Goal: Information Seeking & Learning: Learn about a topic

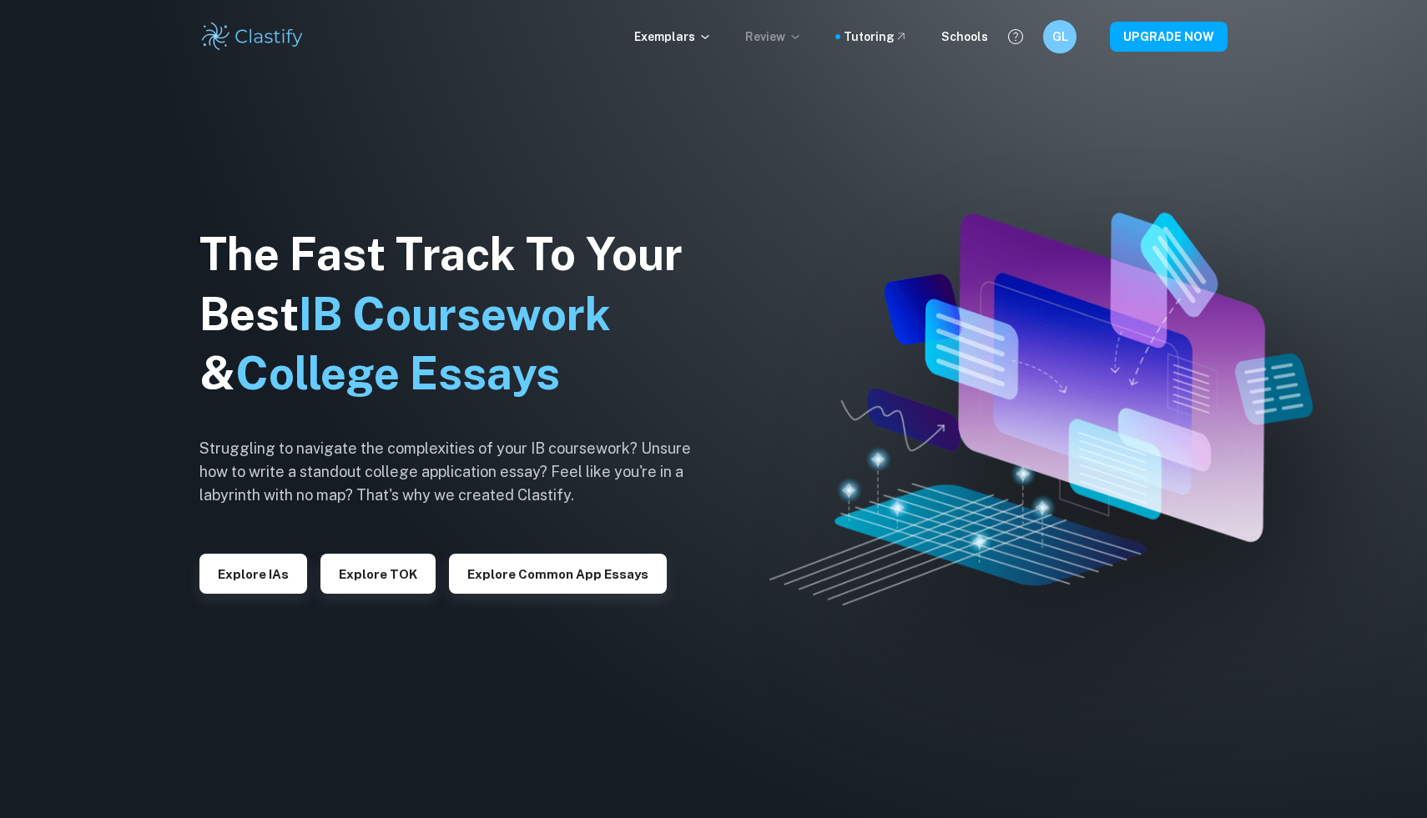
click at [779, 44] on p "Review" at bounding box center [773, 37] width 57 height 18
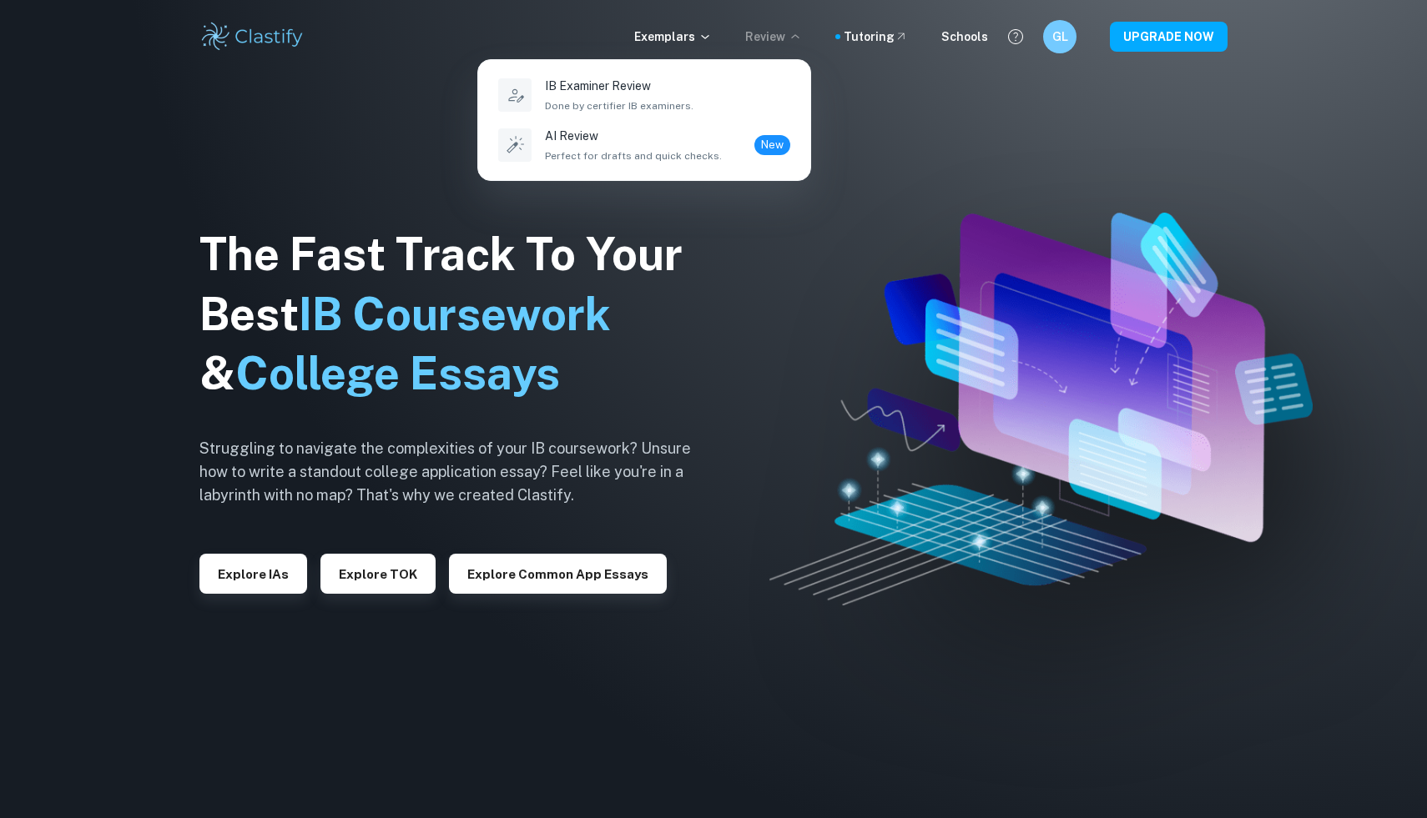
click at [713, 33] on div at bounding box center [713, 409] width 1427 height 818
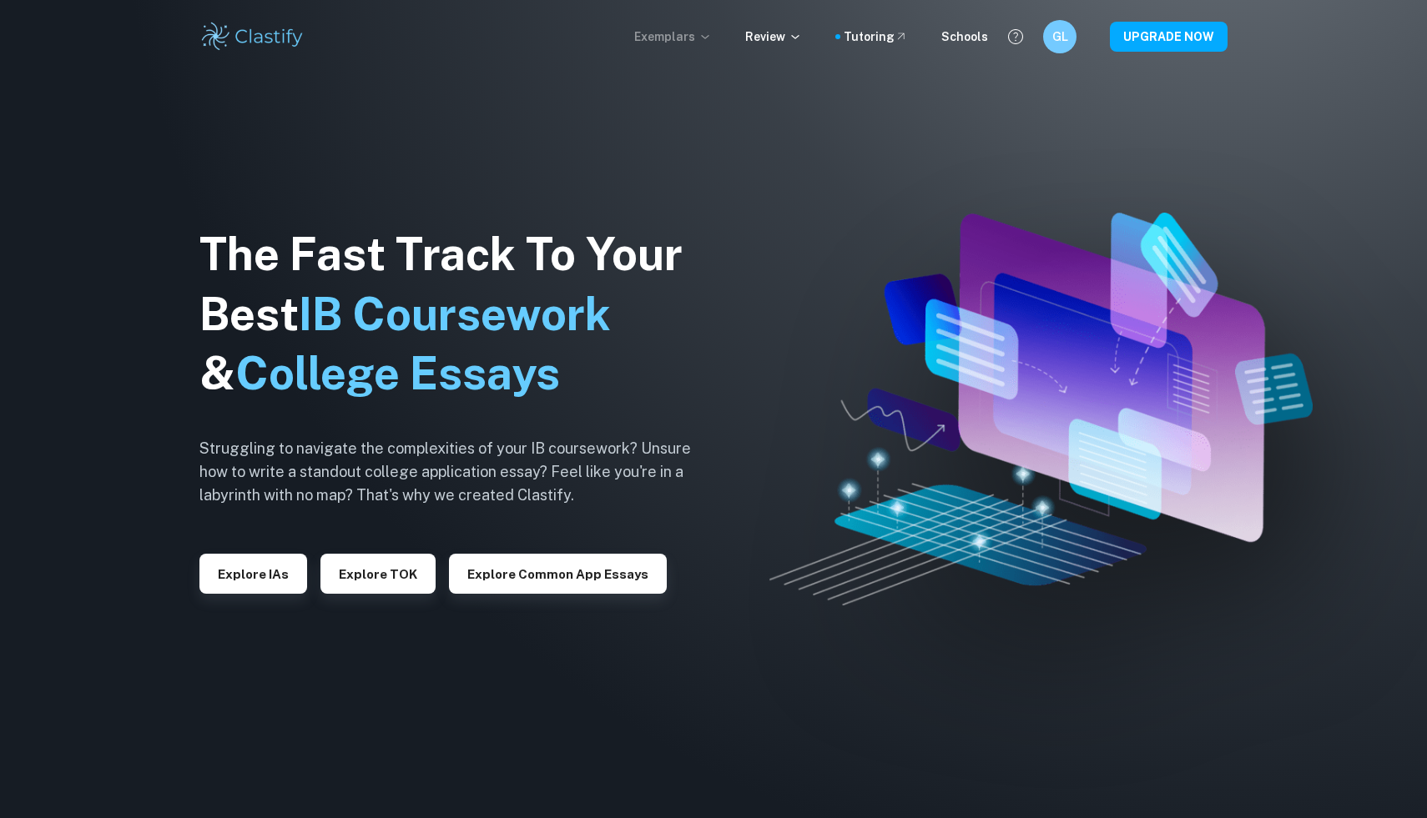
click at [702, 34] on p "Exemplars" at bounding box center [673, 37] width 78 height 18
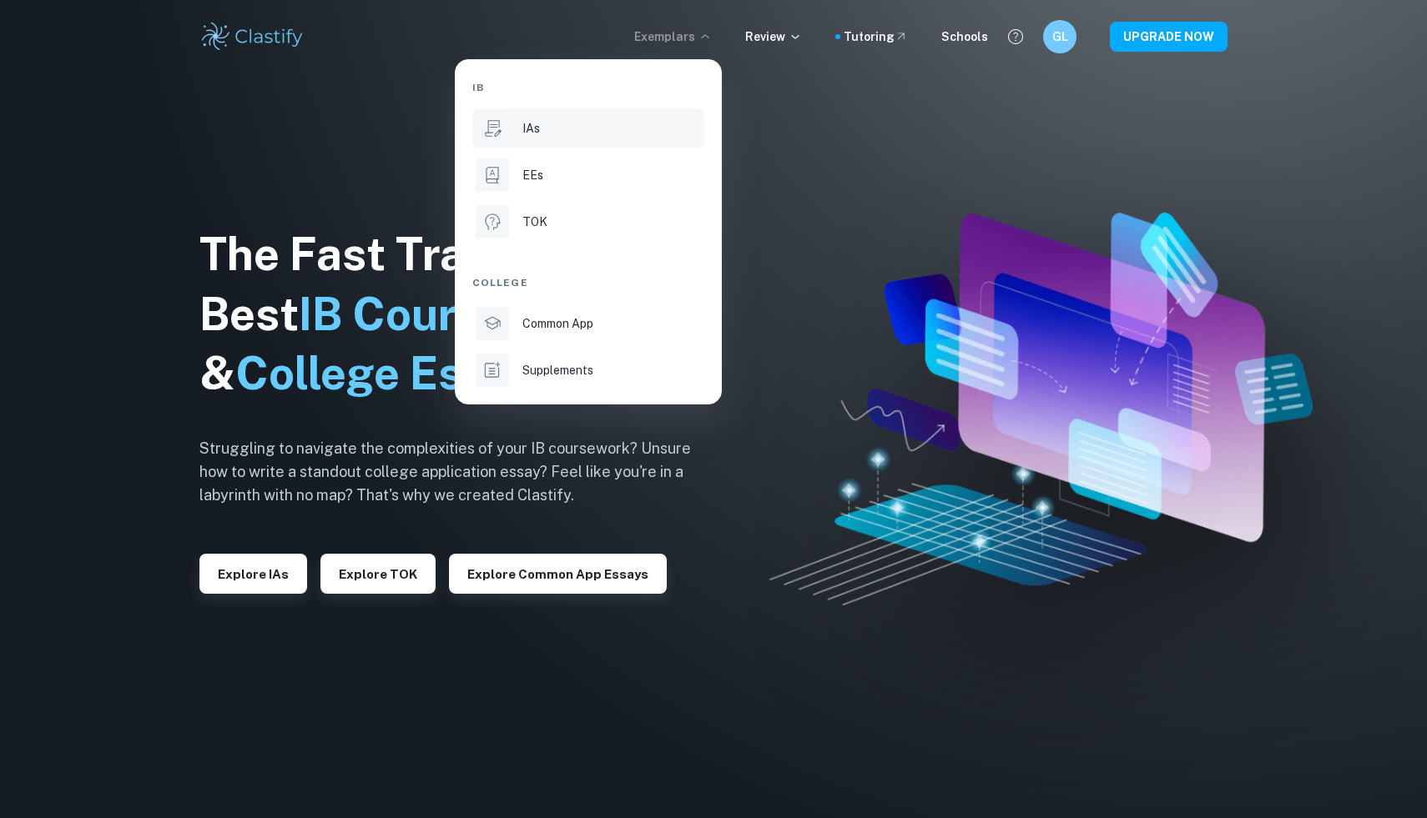
click at [636, 133] on div "IAs" at bounding box center [611, 128] width 179 height 18
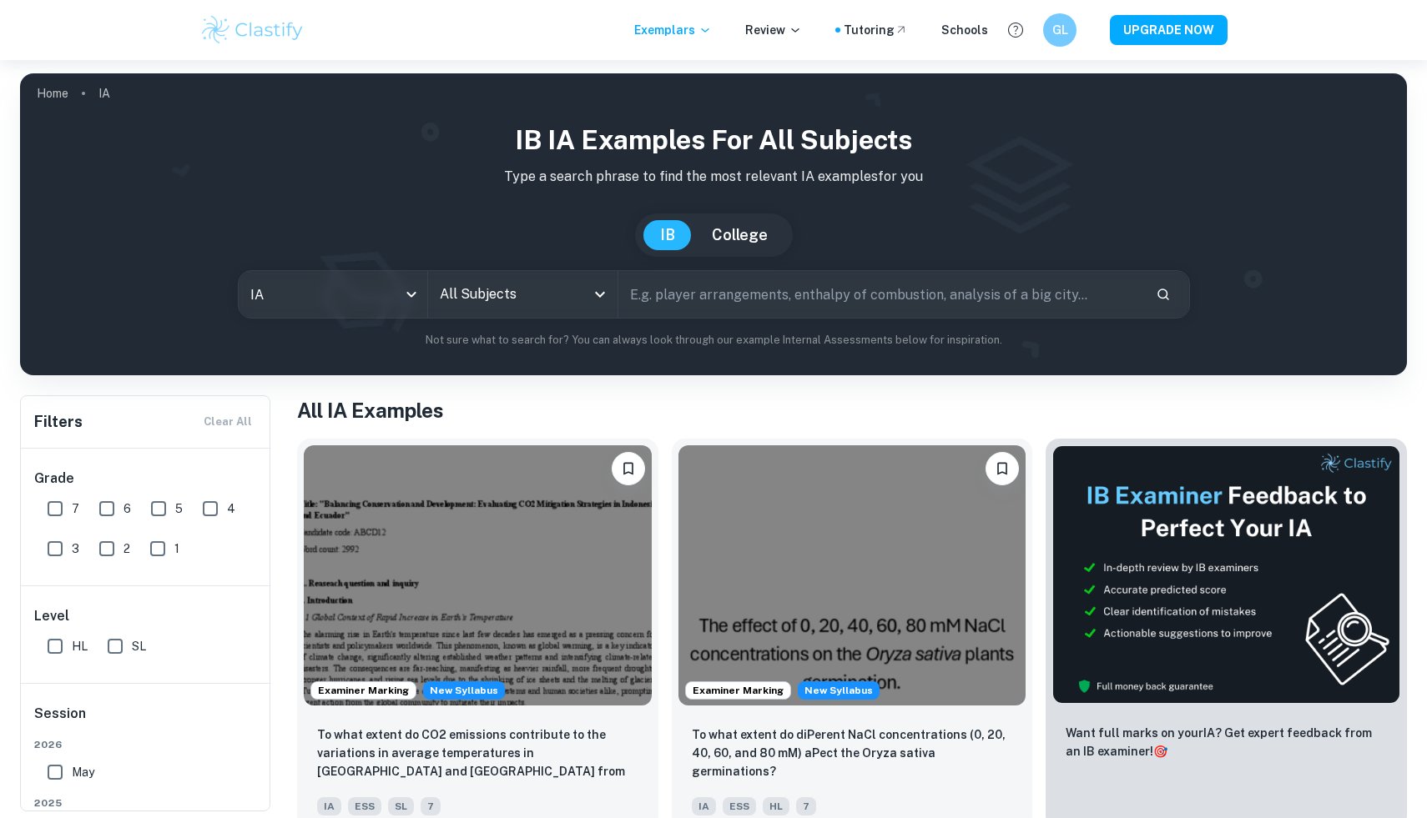
click at [510, 299] on input "All Subjects" at bounding box center [509, 295] width 149 height 32
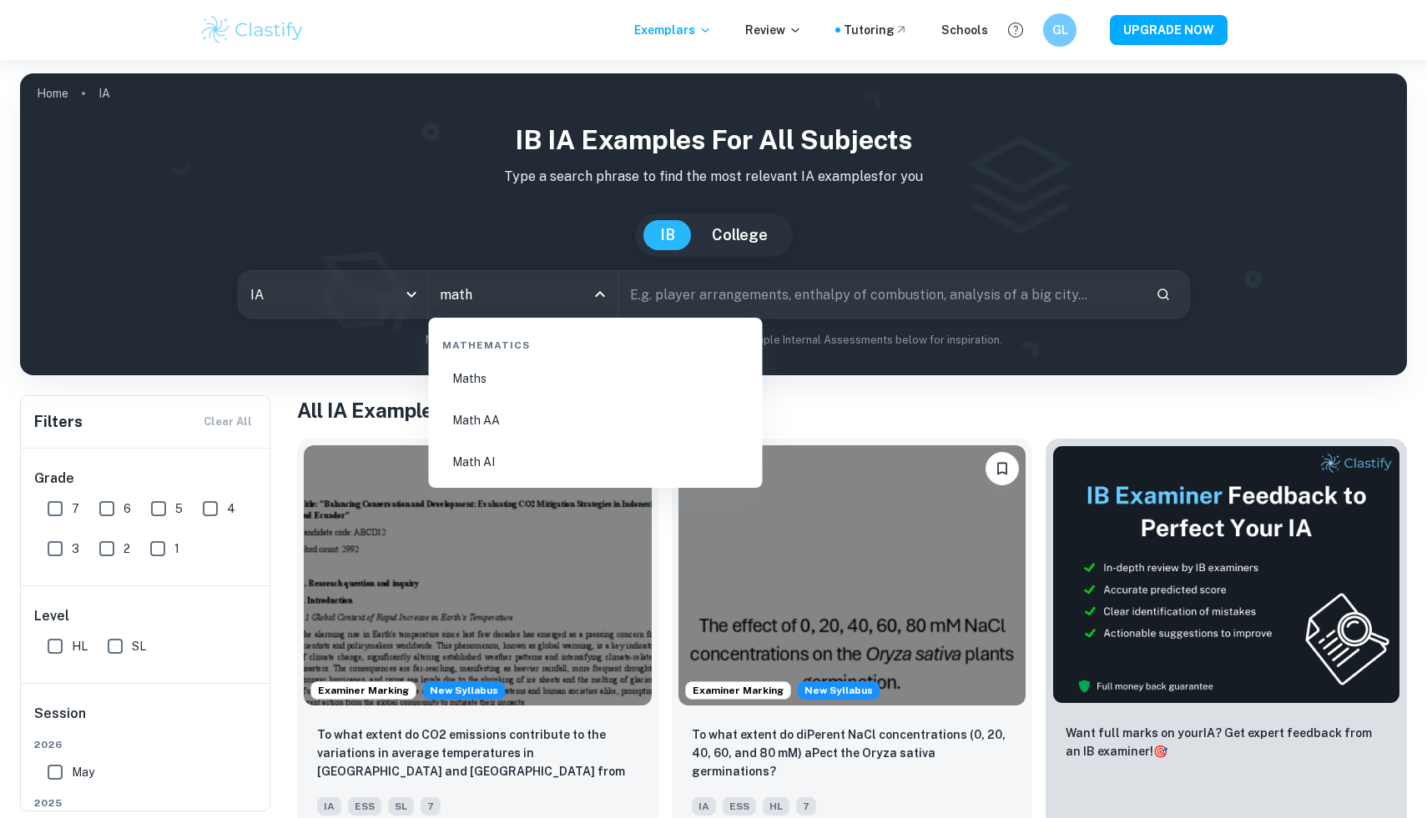
click at [509, 430] on li "Math AA" at bounding box center [595, 420] width 320 height 38
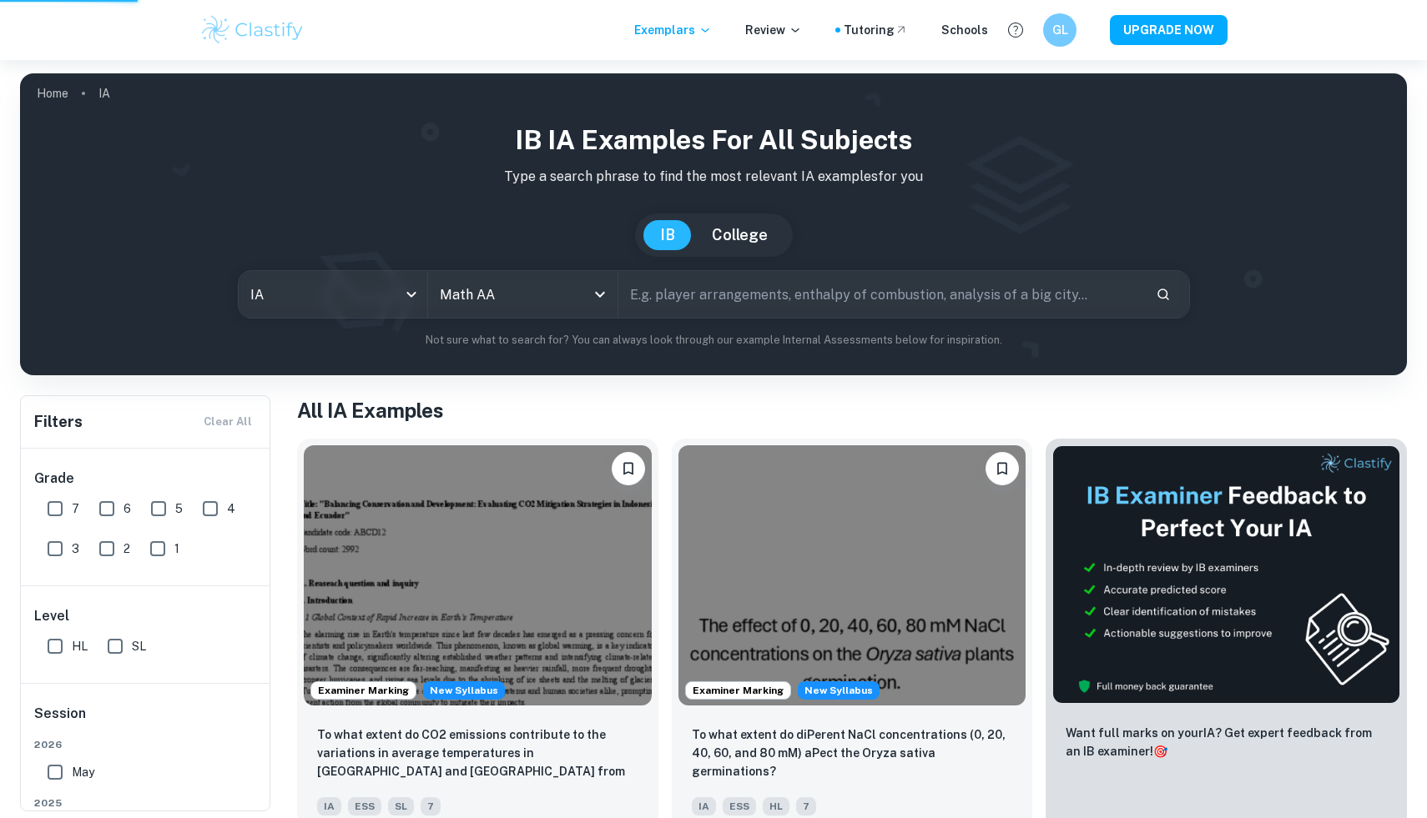
type input "Math AA"
click at [827, 301] on input "text" at bounding box center [879, 294] width 523 height 47
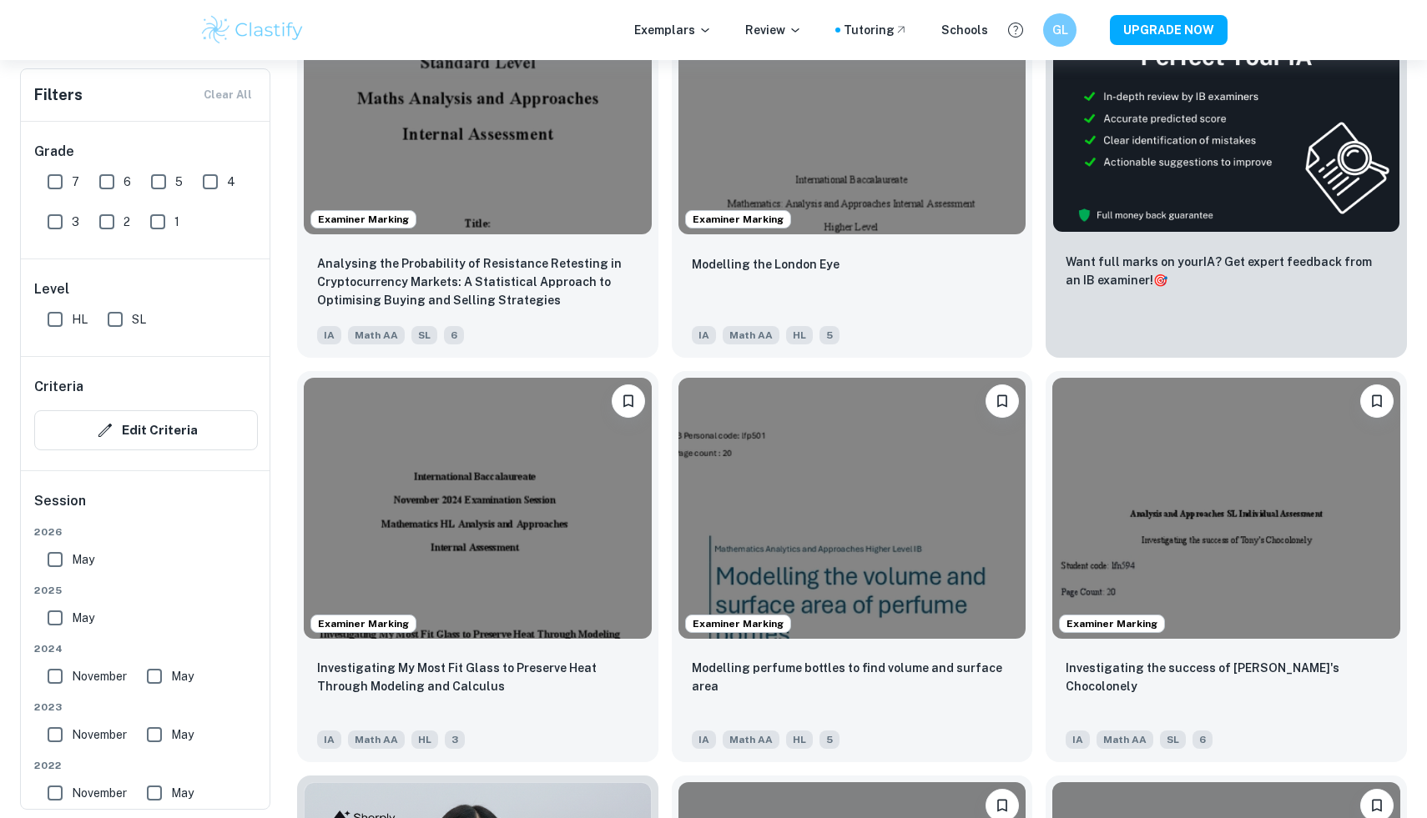
scroll to position [644, 0]
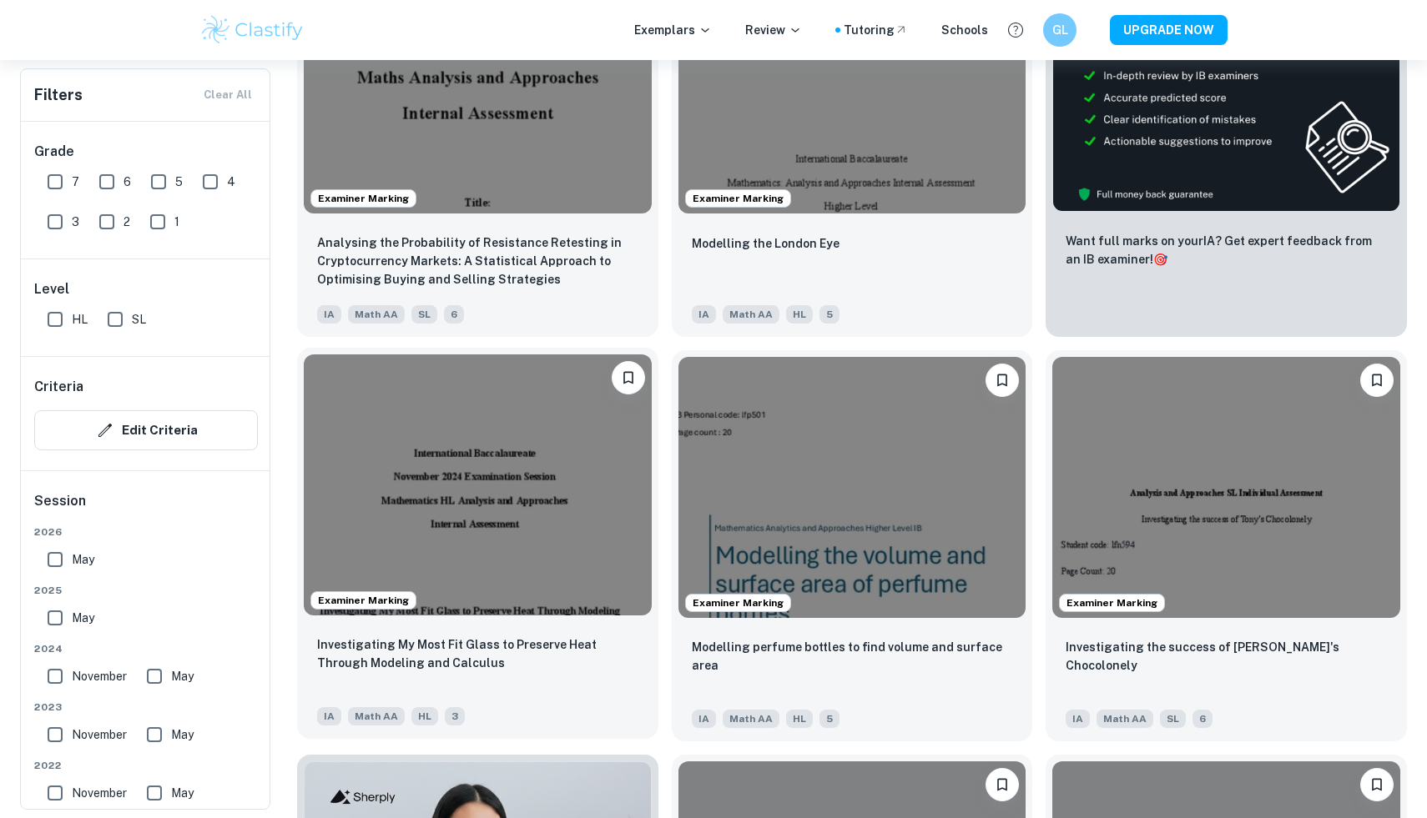
click at [537, 487] on img at bounding box center [478, 485] width 348 height 260
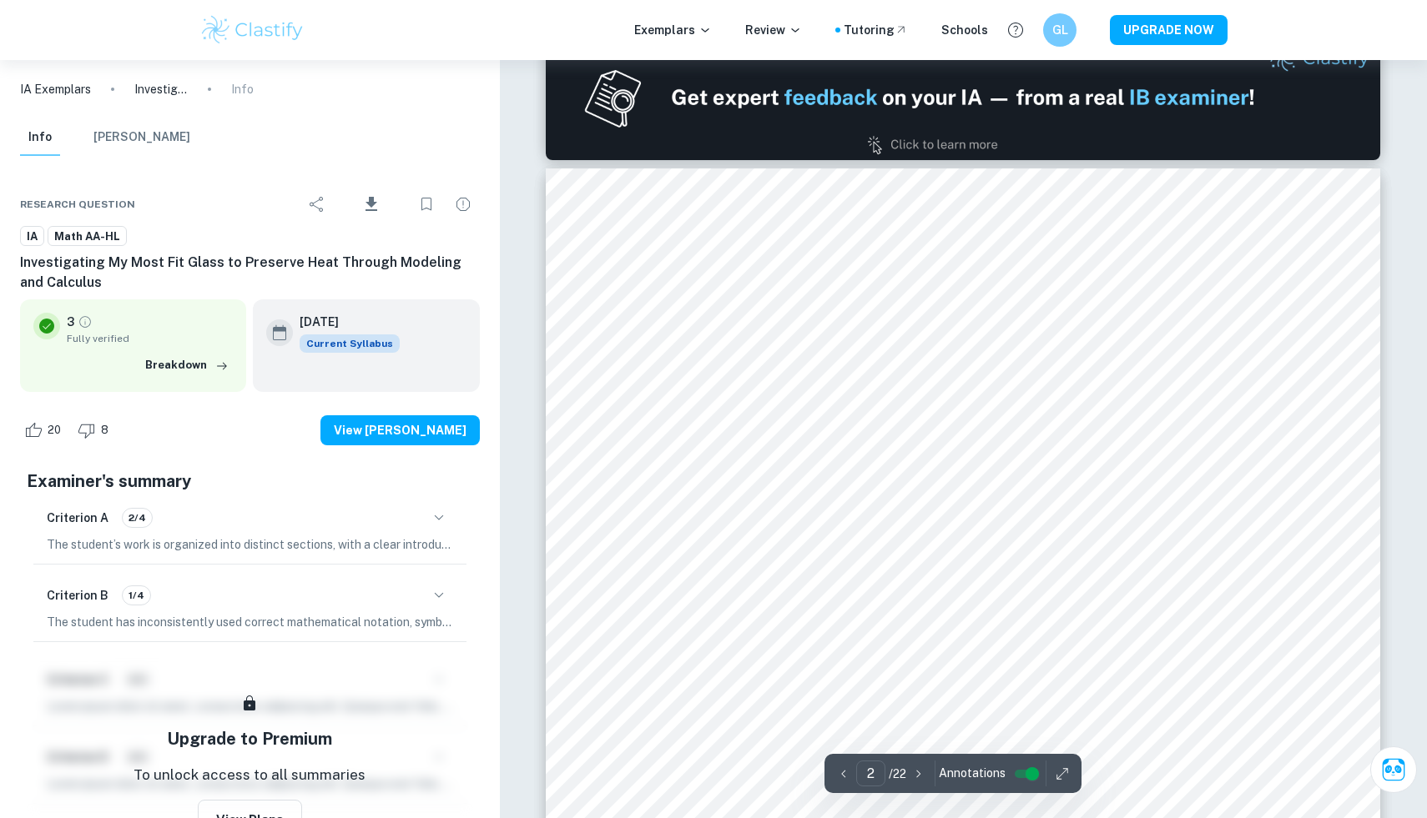
scroll to position [1231, 0]
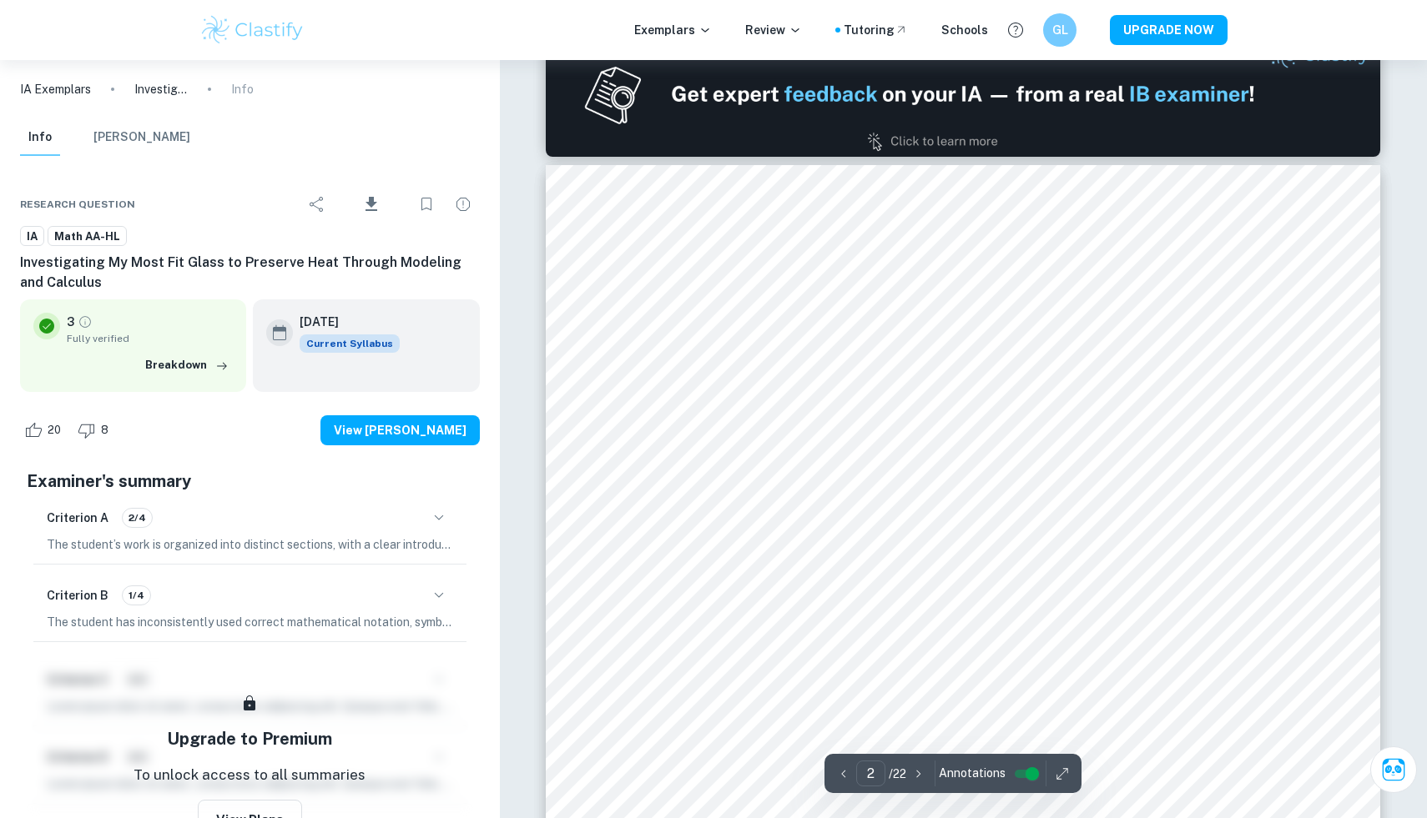
type input "1"
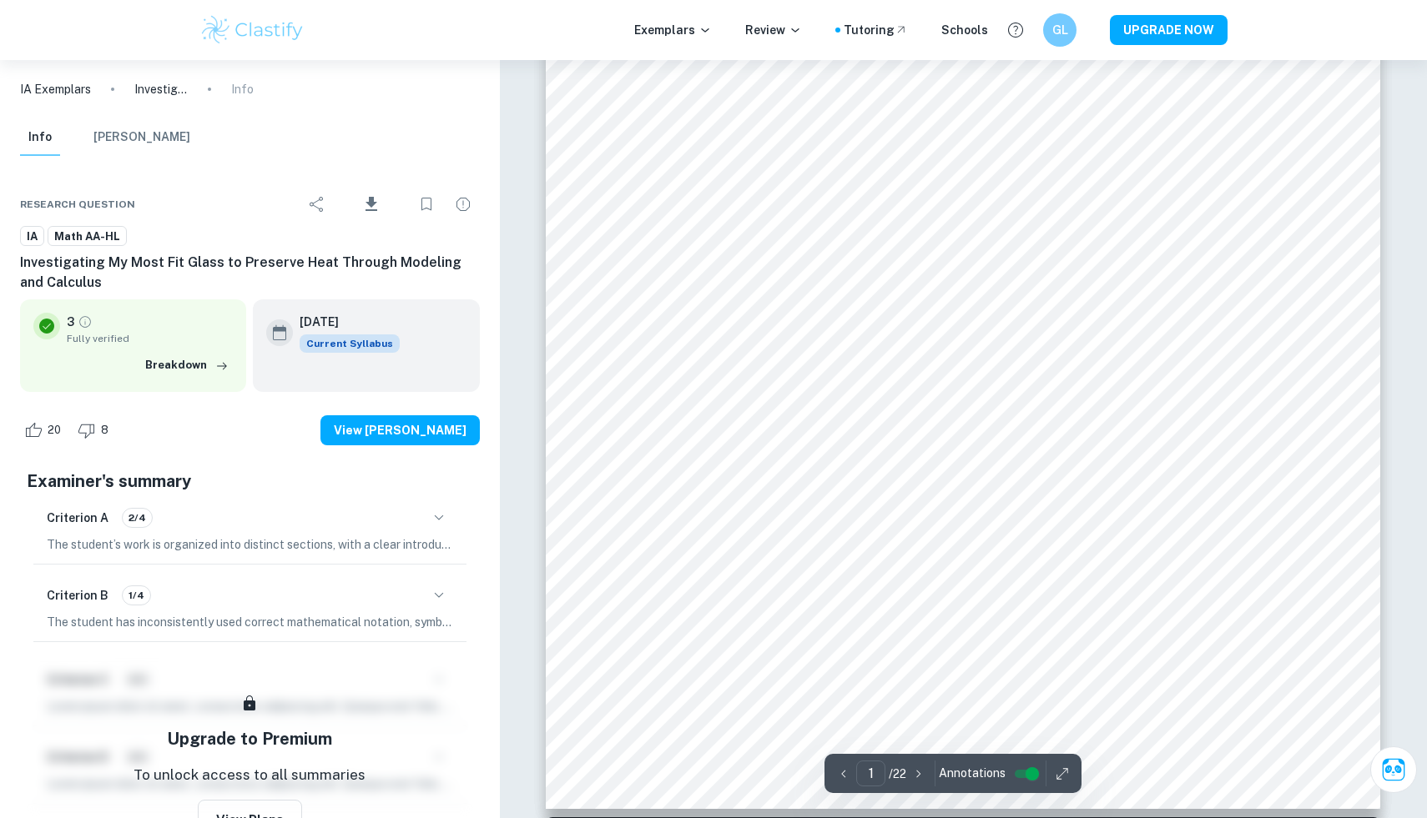
scroll to position [444, 0]
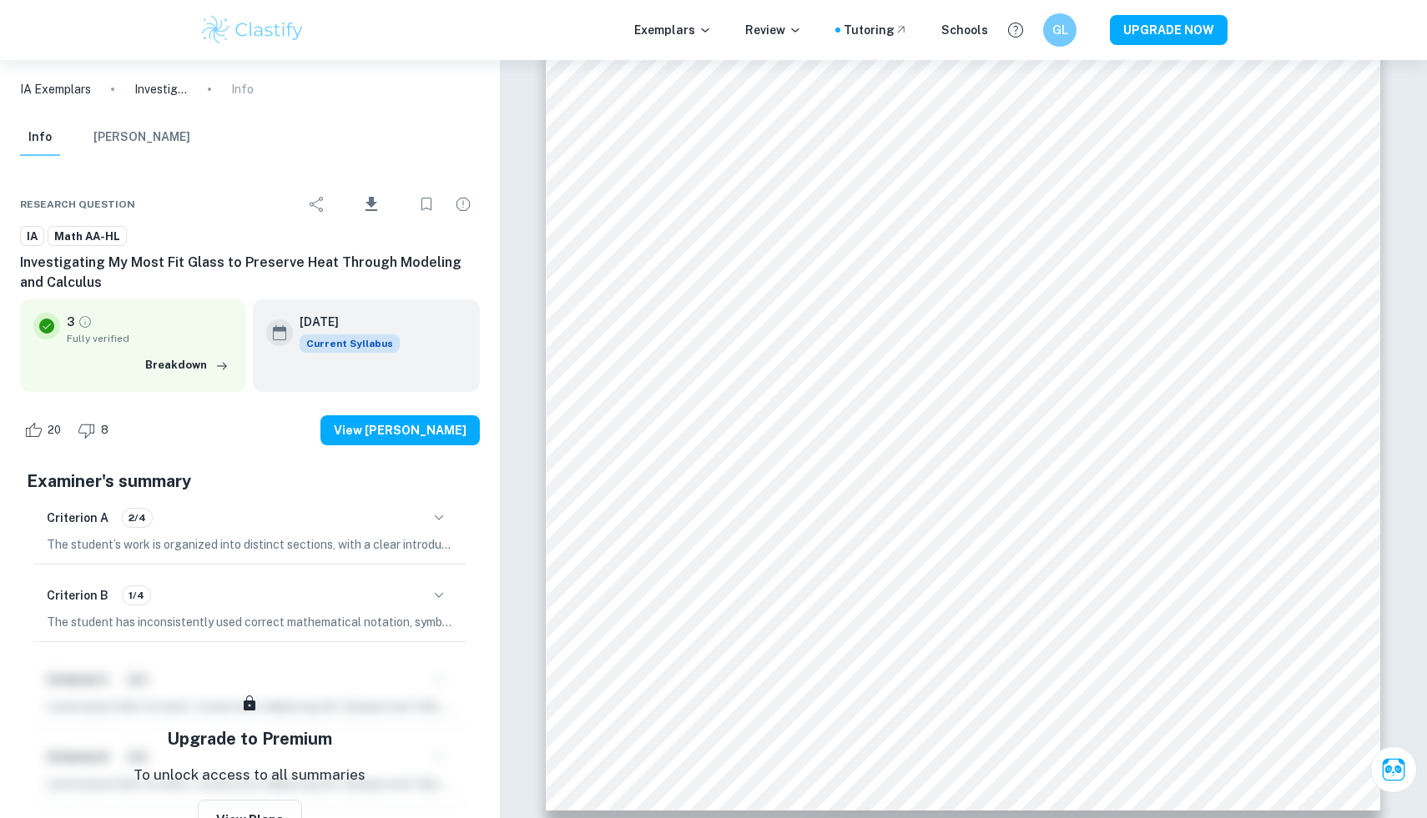
scroll to position [644, 0]
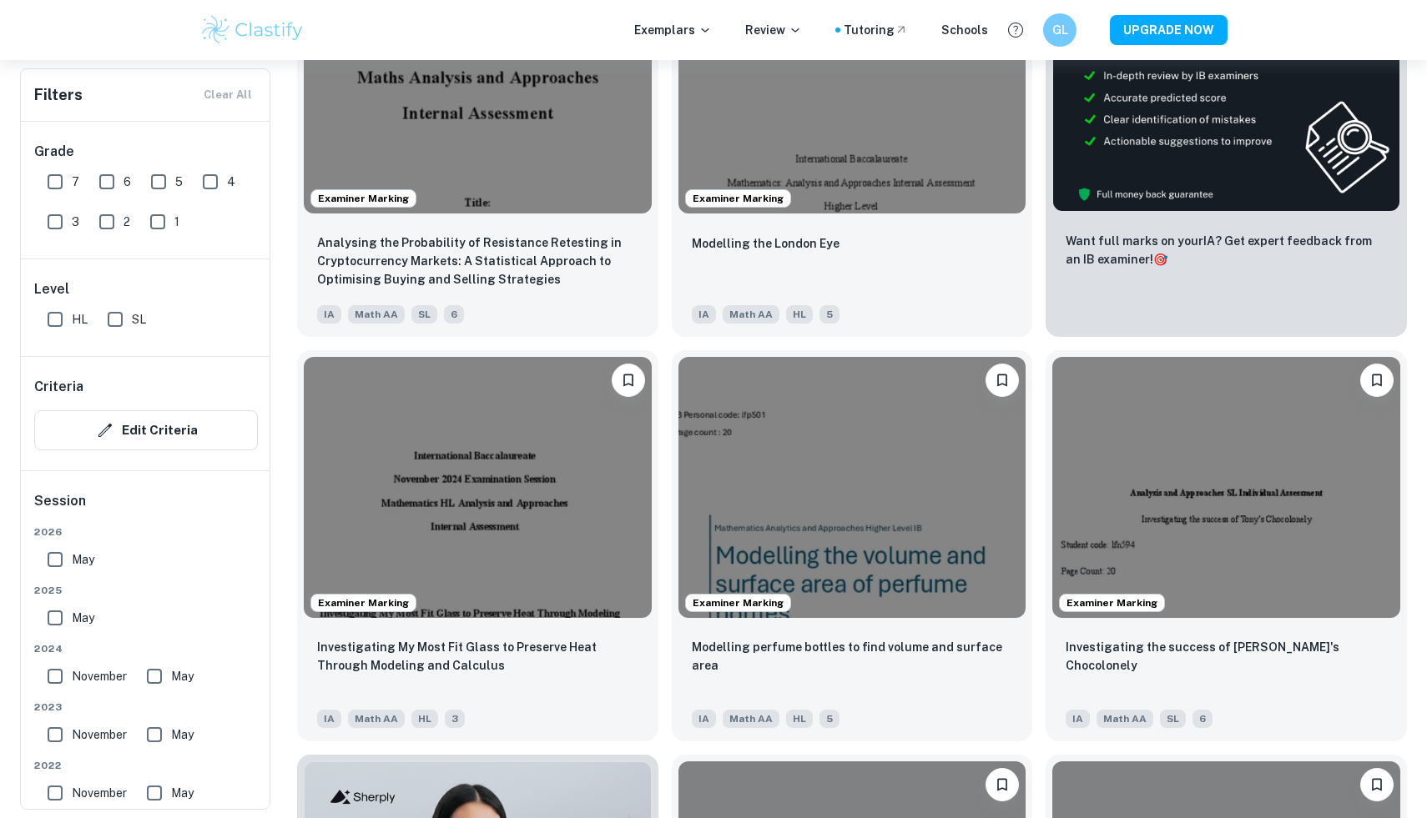
click at [66, 314] on input "HL" at bounding box center [54, 319] width 33 height 33
checkbox input "true"
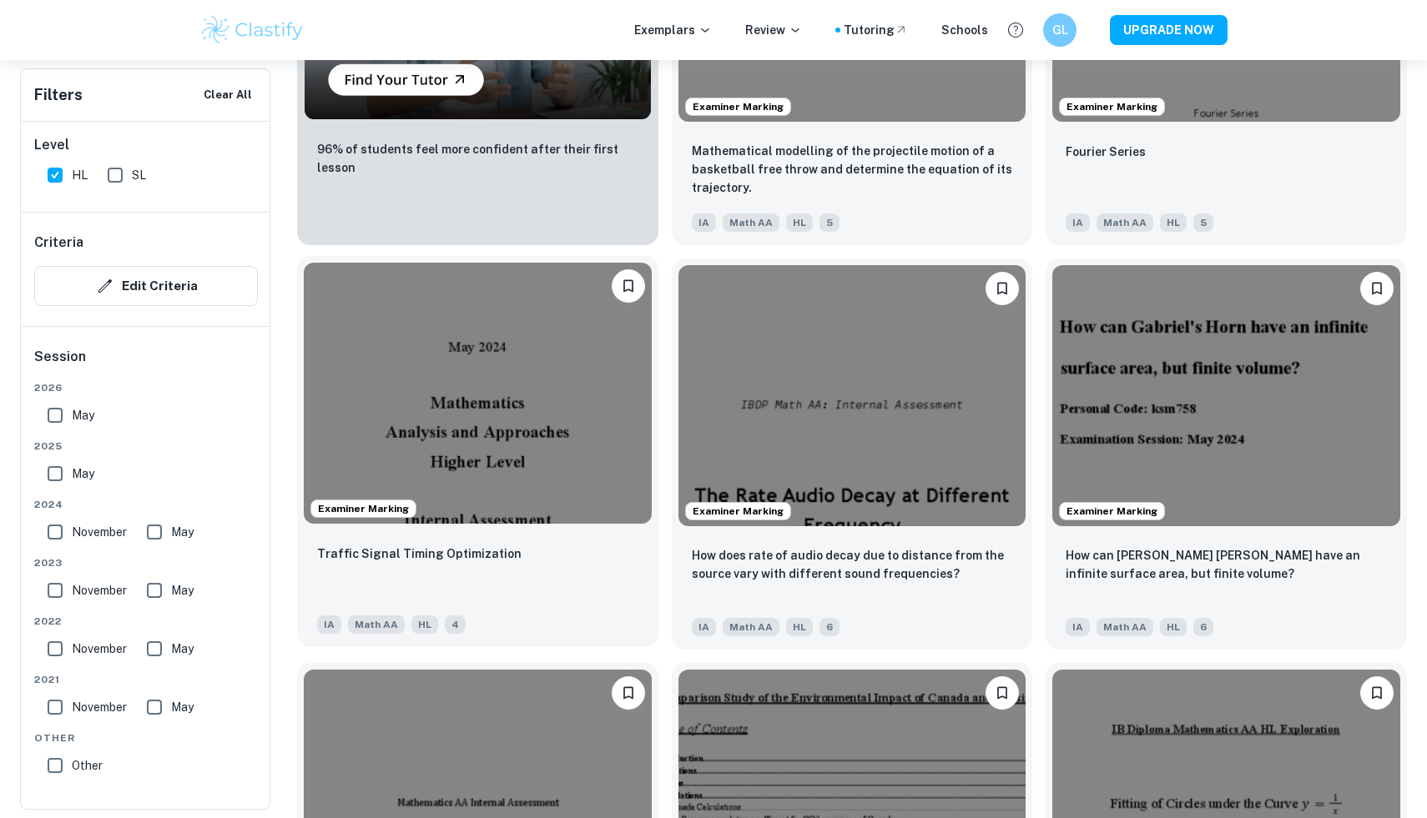
scroll to position [1719, 0]
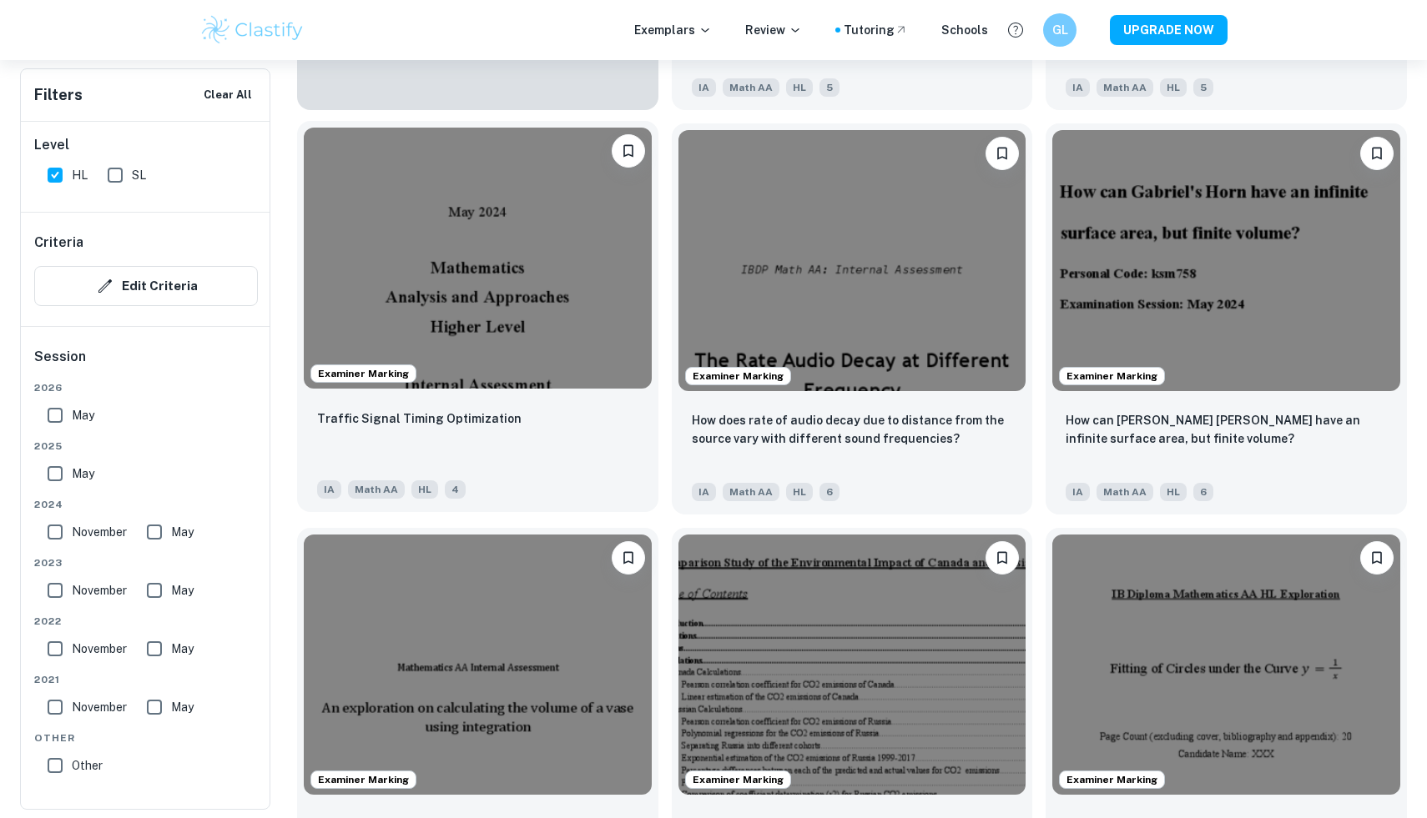
click at [542, 309] on img at bounding box center [478, 258] width 348 height 260
